Goal: Task Accomplishment & Management: Use online tool/utility

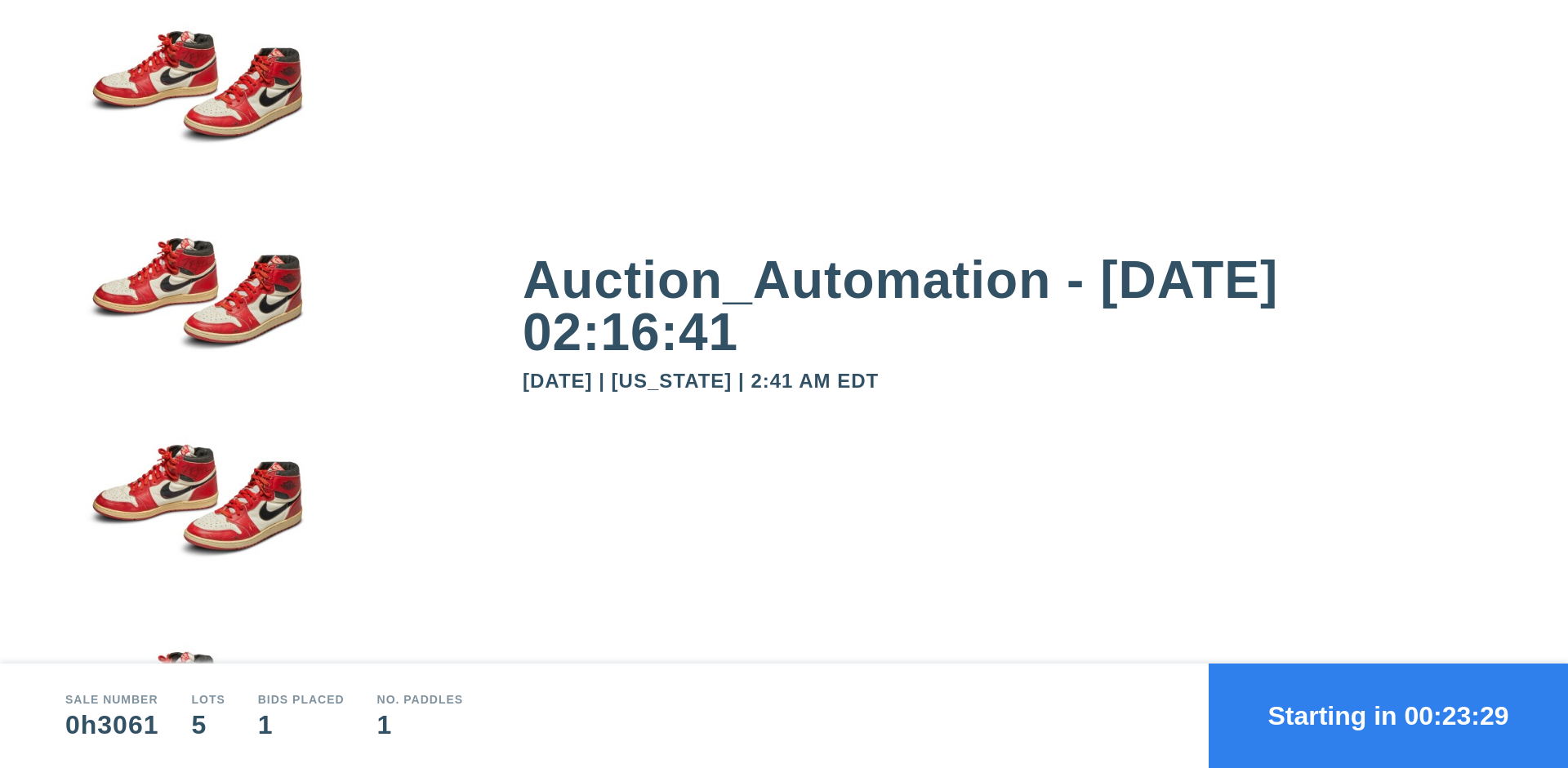
click at [1388, 716] on button "Starting in 00:23:29" at bounding box center [1388, 715] width 360 height 104
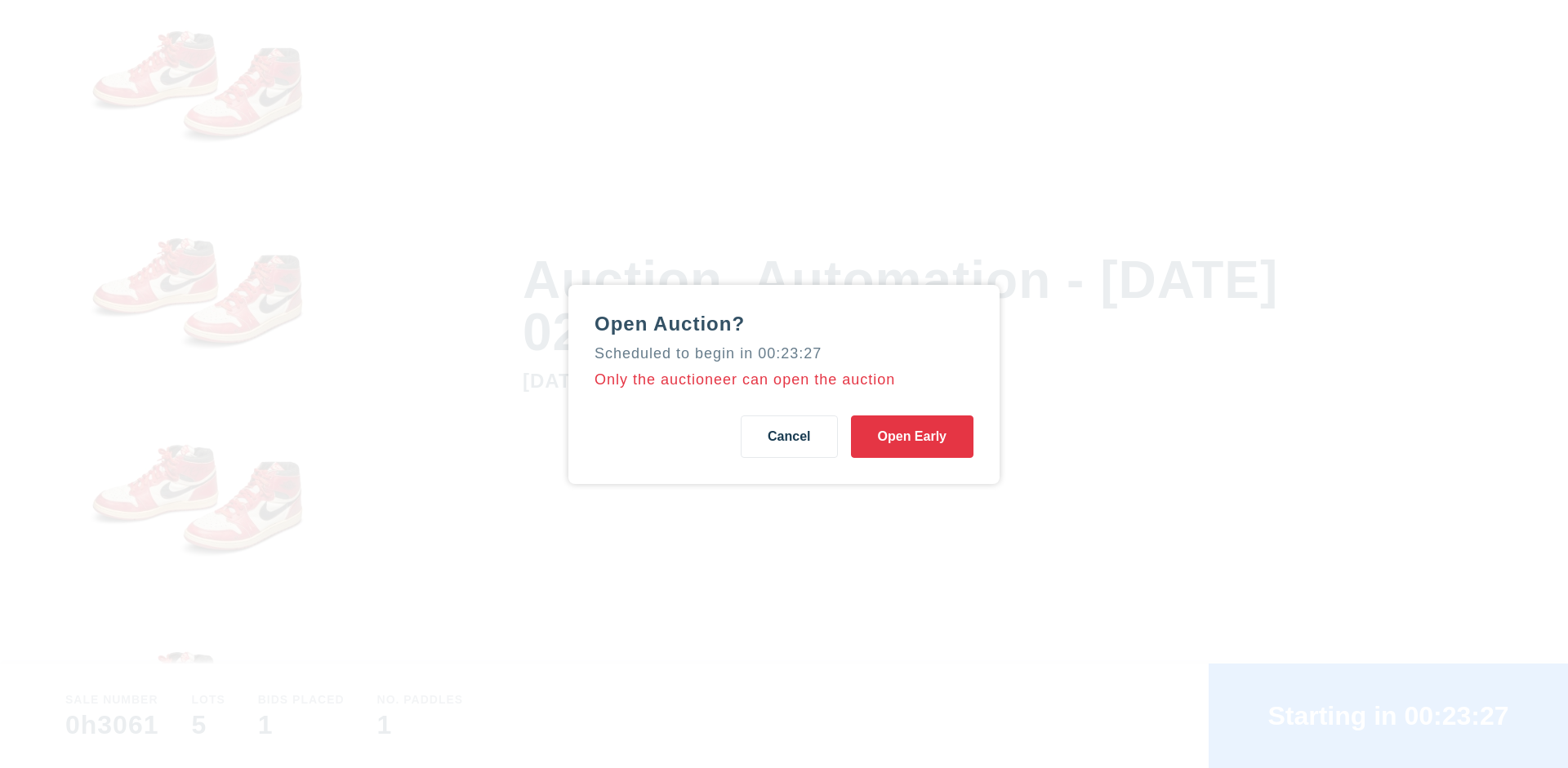
click at [912, 436] on button "Open Early" at bounding box center [911, 437] width 122 height 43
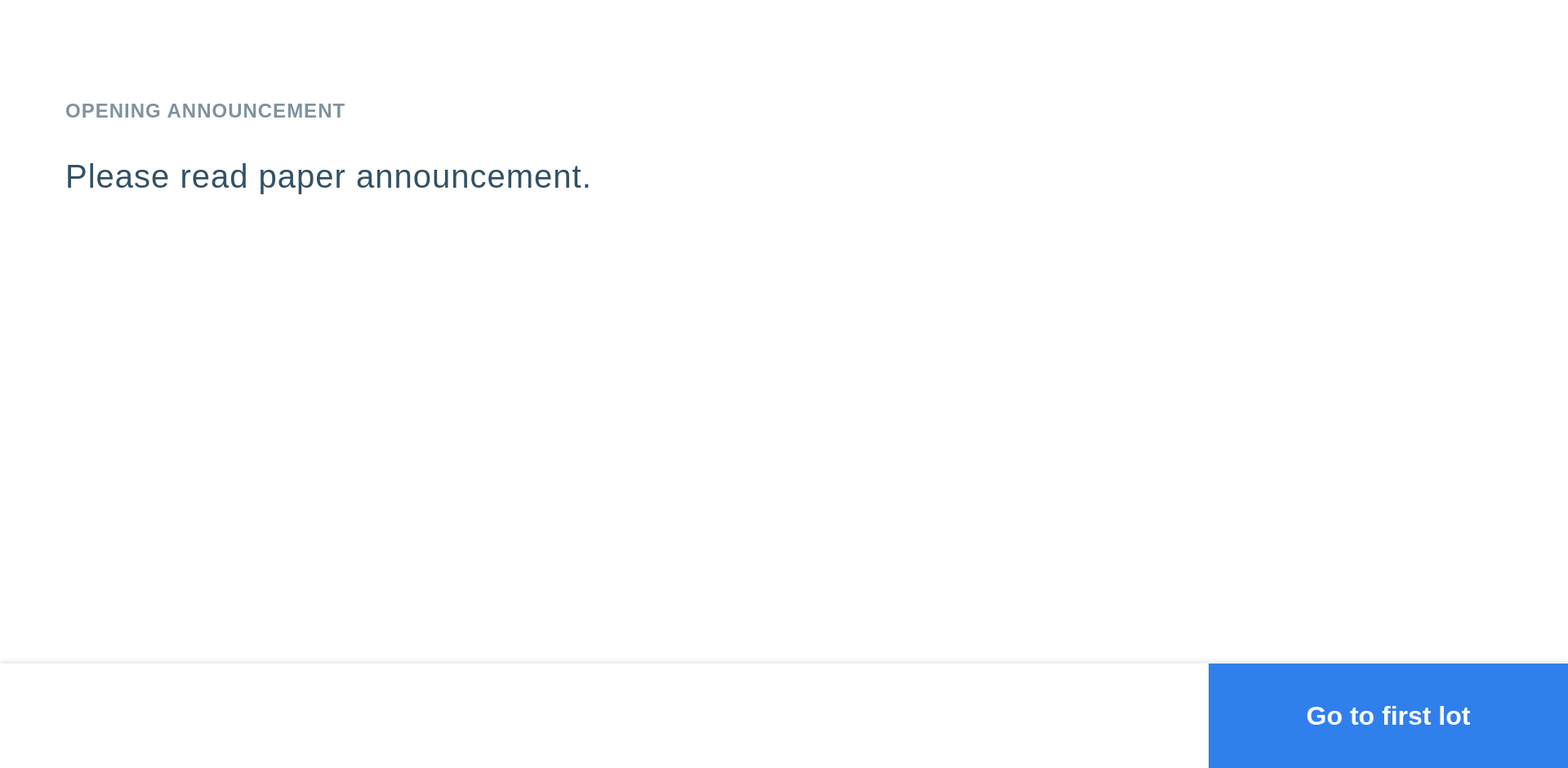
click at [1388, 716] on button "Go to first lot" at bounding box center [1388, 715] width 360 height 104
